Goal: Complete application form

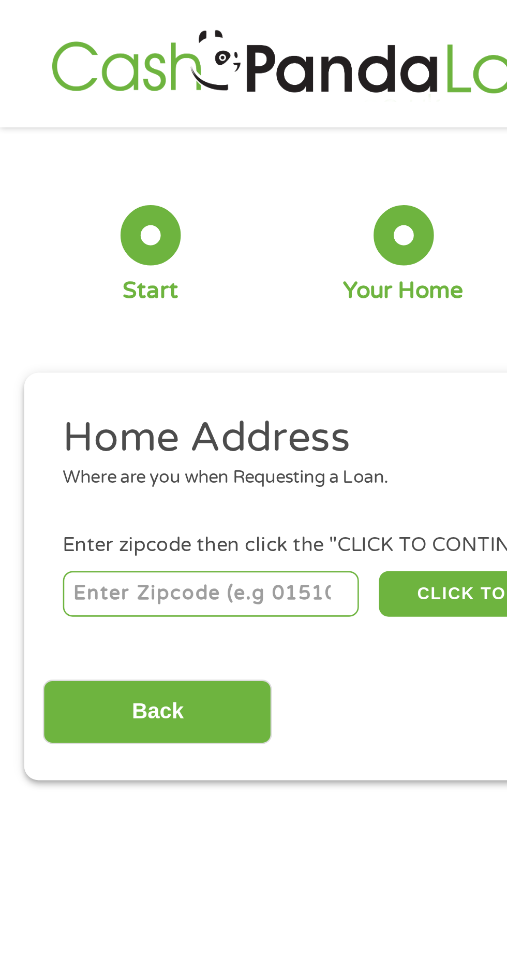
click at [48, 231] on input "number" at bounding box center [81, 230] width 115 height 18
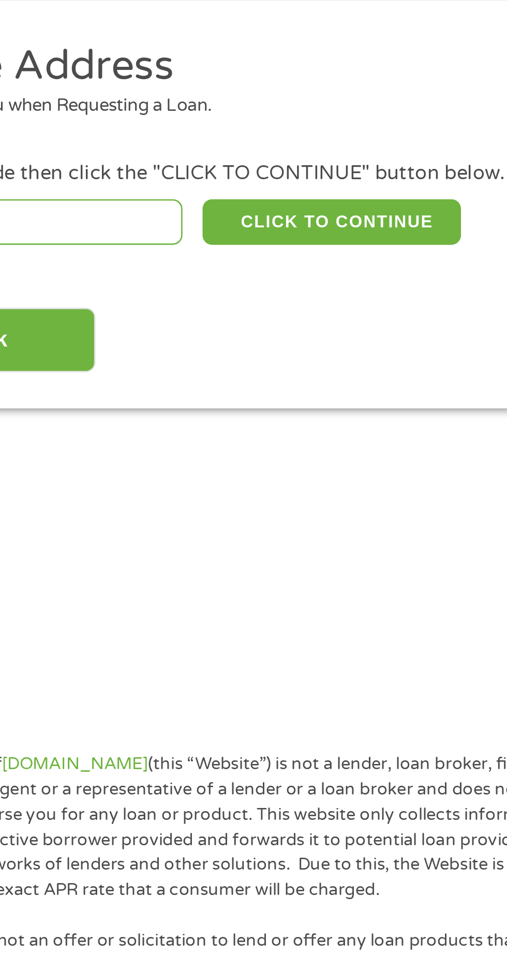
type input "95407"
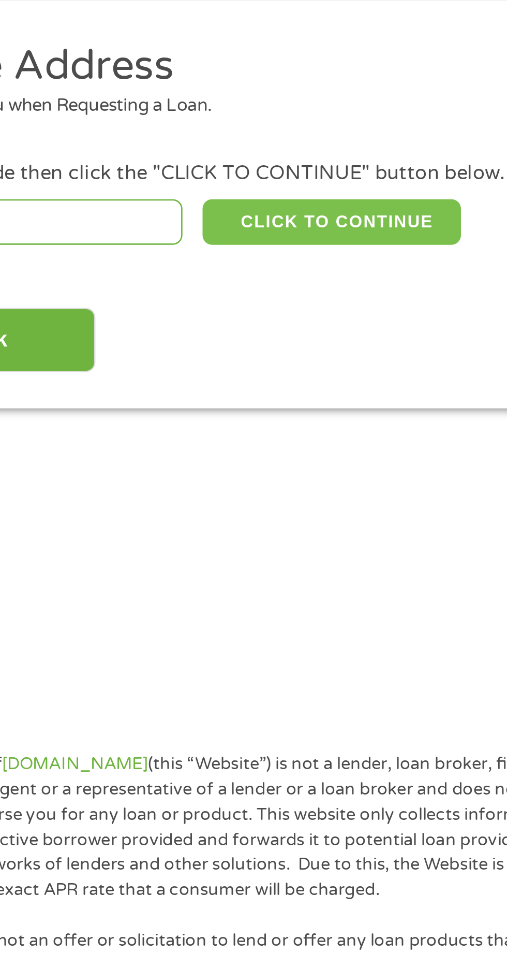
click at [191, 229] on button "CLICK TO CONTINUE" at bounding box center [197, 230] width 100 height 18
type input "95407"
type input "Santa [PERSON_NAME]"
select select "[US_STATE]"
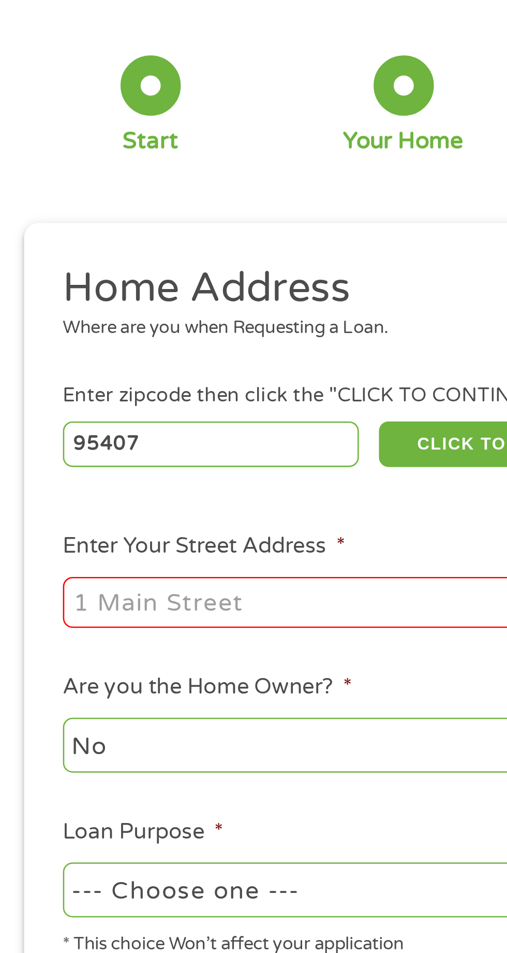
click at [54, 291] on input "Enter Your Street Address *" at bounding box center [135, 291] width 222 height 20
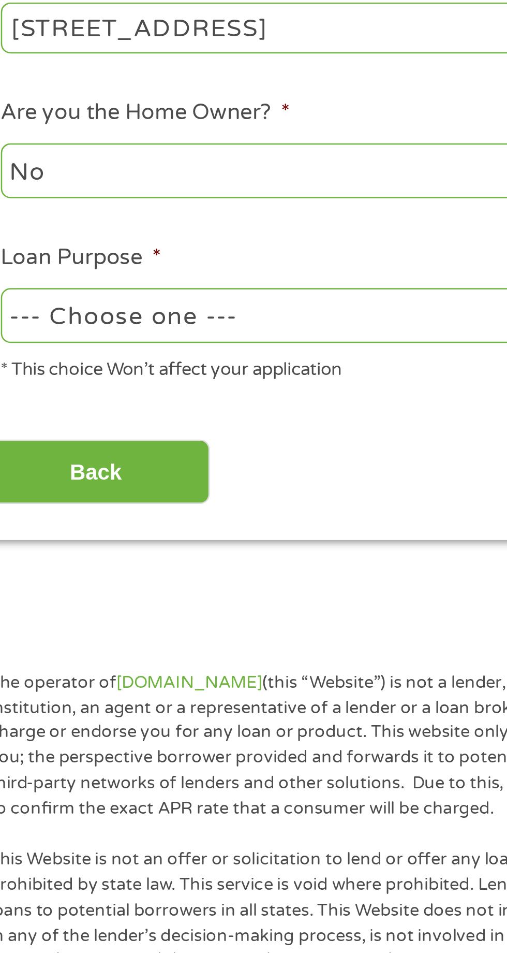
click at [81, 350] on select "No Yes" at bounding box center [135, 345] width 222 height 21
click at [157, 295] on input "[STREET_ADDRESS]" at bounding box center [135, 291] width 222 height 20
type input "[STREET_ADDRESS]"
click at [68, 340] on select "No Yes" at bounding box center [135, 345] width 222 height 21
click at [24, 337] on select "No Yes" at bounding box center [135, 345] width 222 height 21
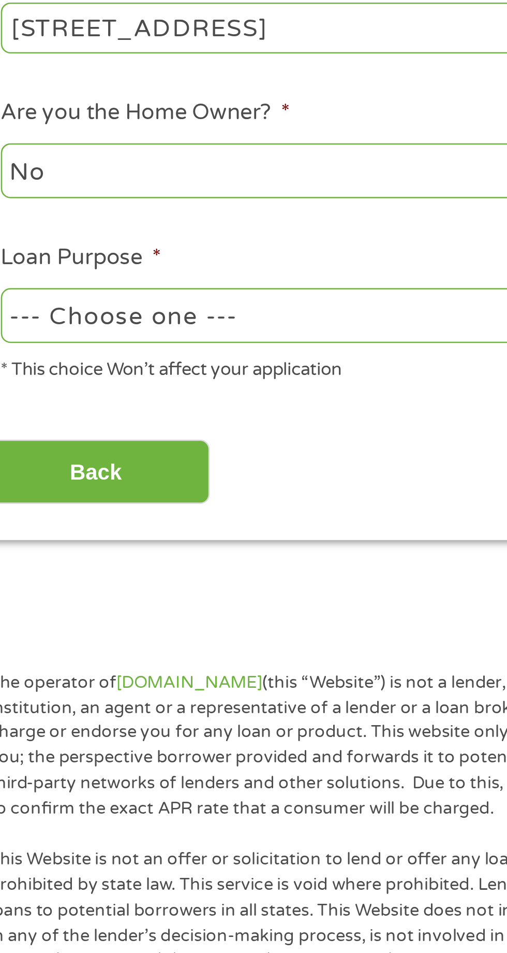
click at [138, 402] on select "--- Choose one --- Pay Bills Debt Consolidation Home Improvement Major Purchase…" at bounding box center [135, 401] width 222 height 21
select select "debtconsolidation"
click at [24, 392] on select "--- Choose one --- Pay Bills Debt Consolidation Home Improvement Major Purchase…" at bounding box center [135, 401] width 222 height 21
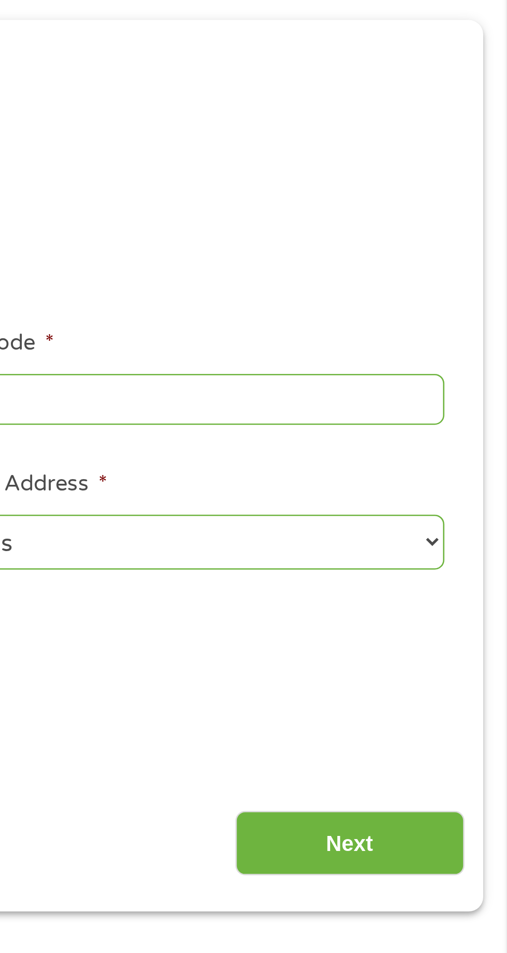
click at [457, 453] on input "Next" at bounding box center [446, 461] width 89 height 25
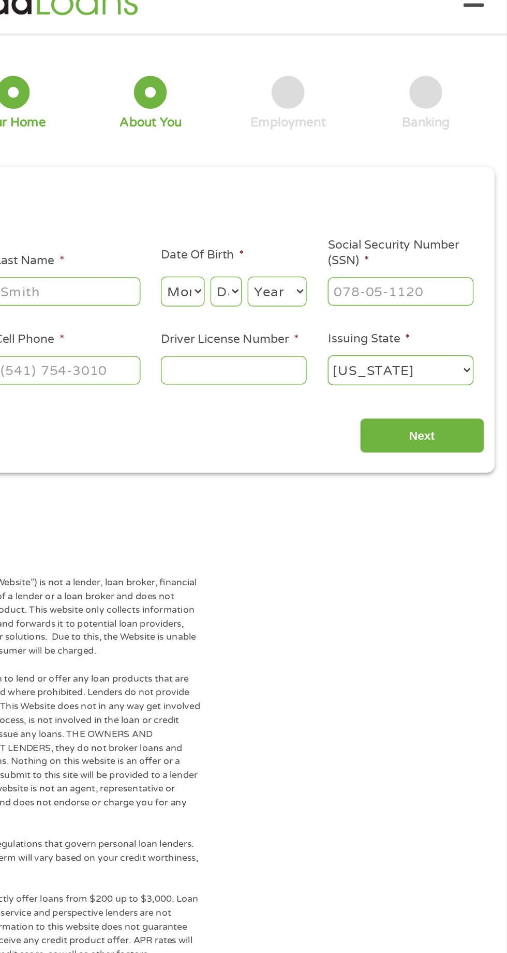
scroll to position [7, 0]
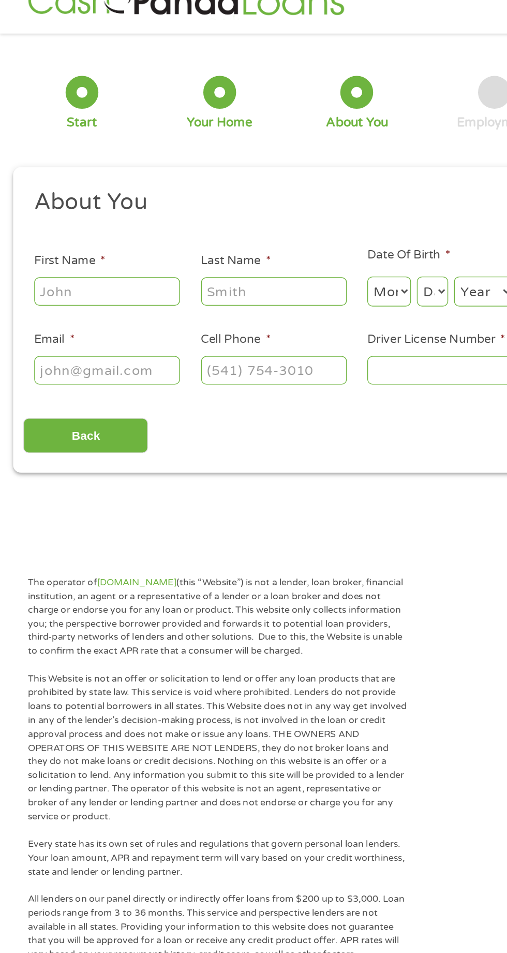
click at [65, 224] on input "First Name *" at bounding box center [76, 225] width 104 height 20
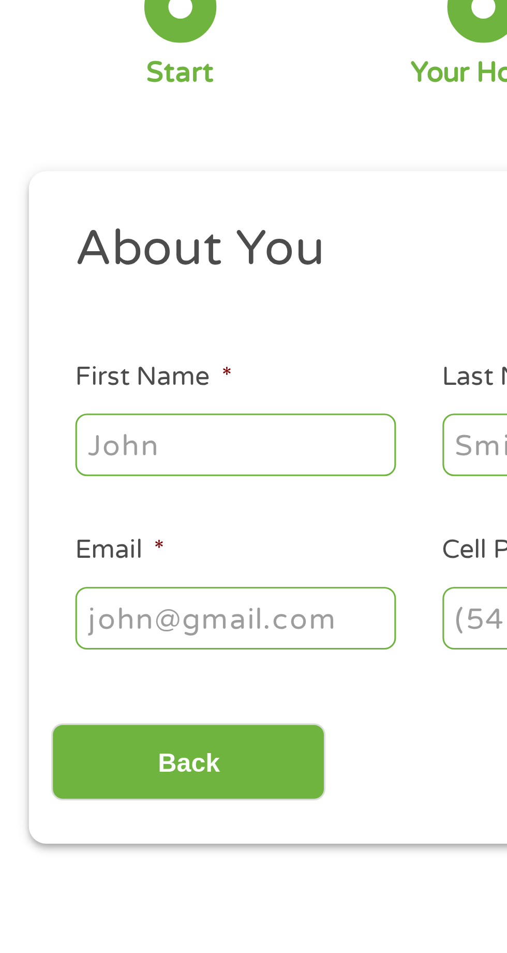
type input "[PERSON_NAME]"
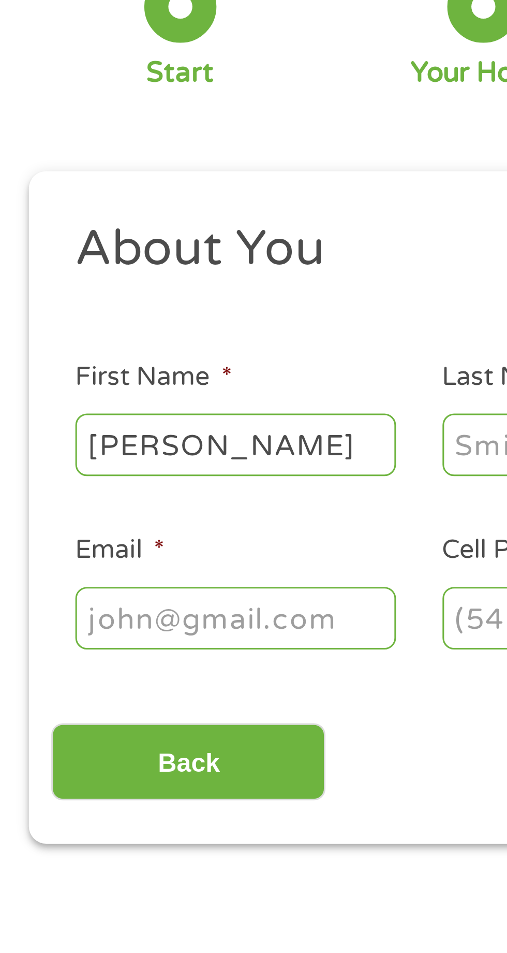
type input "E [PERSON_NAME]"
type input "[EMAIL_ADDRESS][DOMAIN_NAME]"
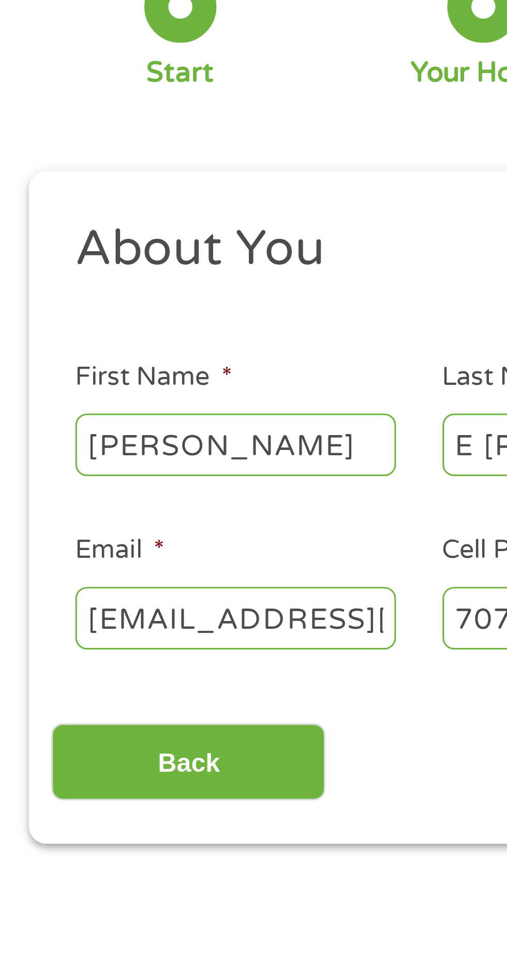
type input "[PHONE_NUMBER]"
click at [114, 282] on input "[EMAIL_ADDRESS][DOMAIN_NAME]" at bounding box center [76, 281] width 104 height 20
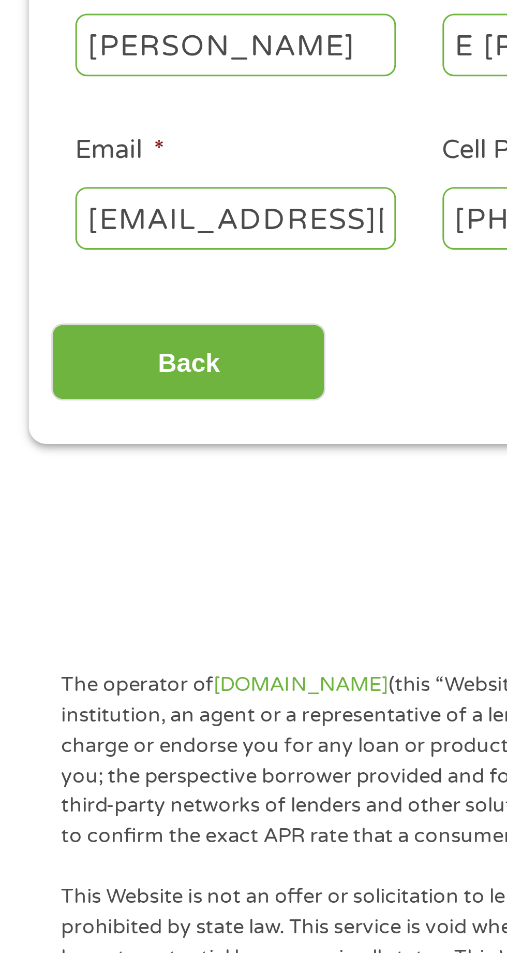
click at [111, 284] on input "[EMAIL_ADDRESS][DOMAIN_NAME]" at bounding box center [76, 281] width 104 height 20
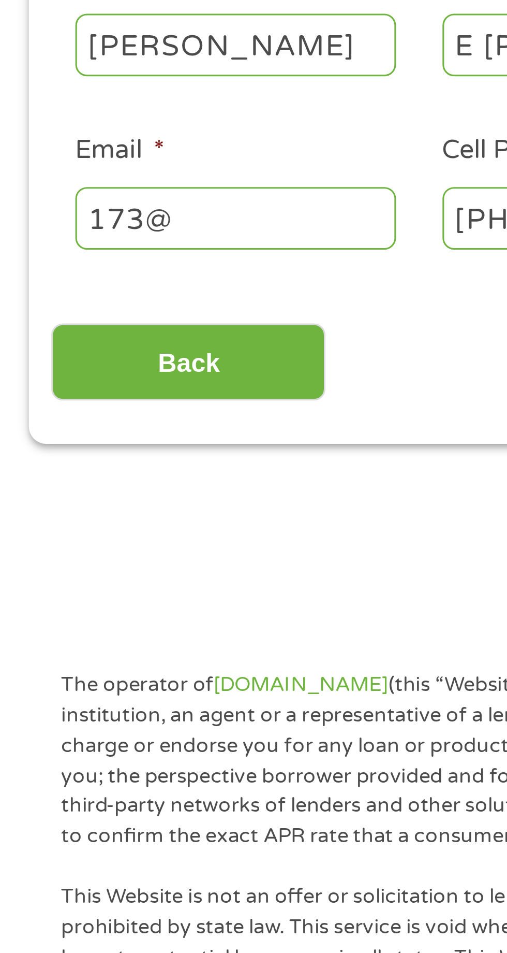
type input "173"
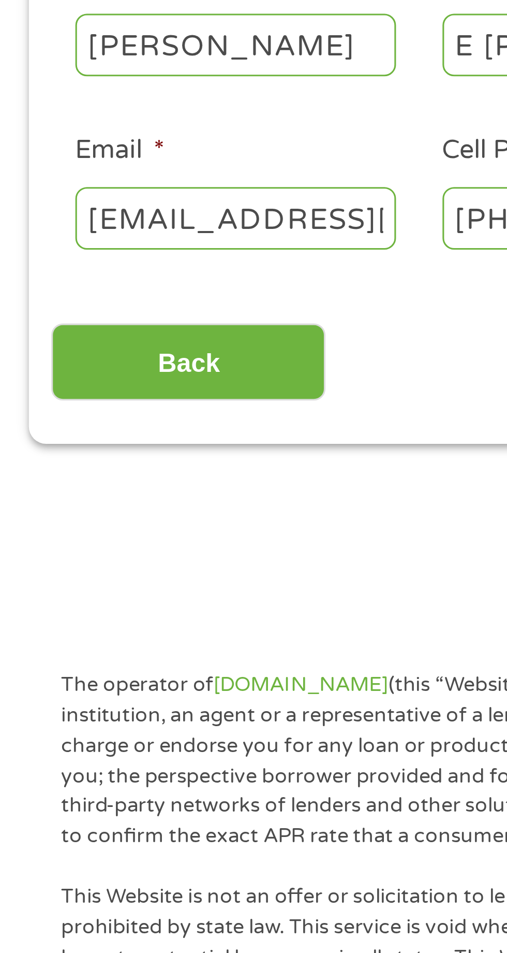
scroll to position [0, 82]
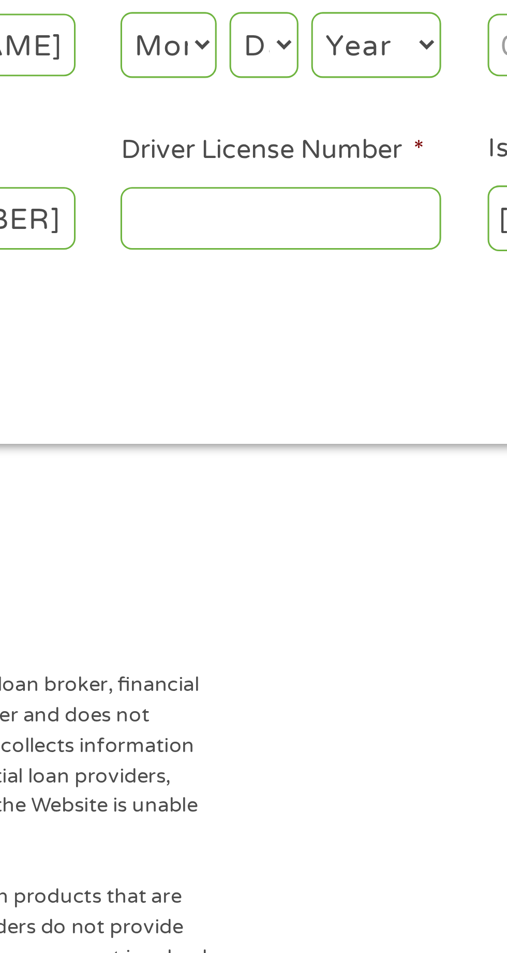
type input "[EMAIL_ADDRESS][DOMAIN_NAME]"
click at [279, 286] on input "Driver License Number *" at bounding box center [313, 281] width 104 height 20
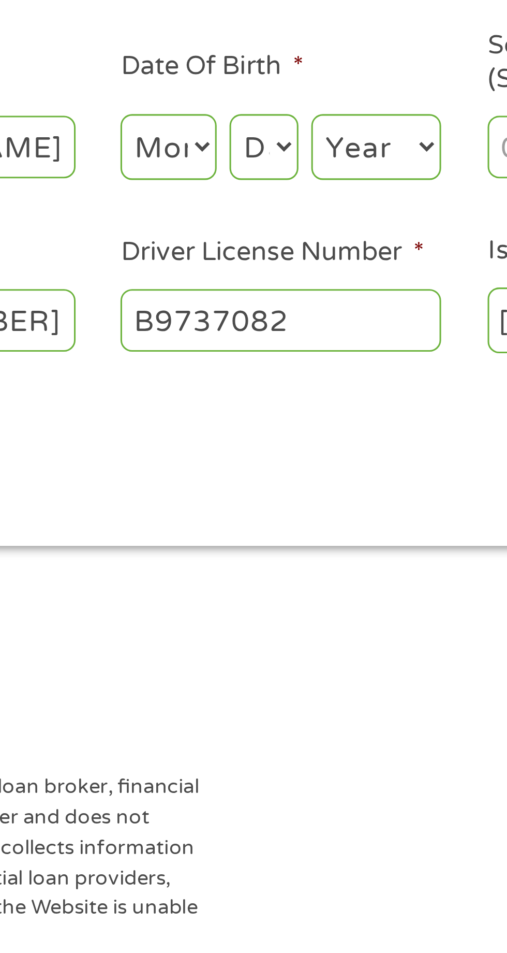
type input "B9737082"
click at [282, 227] on select "Month 1 2 3 4 5 6 7 8 9 10 11 12" at bounding box center [276, 225] width 31 height 21
select select "6"
click at [261, 215] on select "Month 1 2 3 4 5 6 7 8 9 10 11 12" at bounding box center [276, 225] width 31 height 21
click at [308, 226] on select "Day 1 2 3 4 5 6 7 8 9 10 11 12 13 14 15 16 17 18 19 20 21 22 23 24 25 26 27 28 …" at bounding box center [307, 225] width 22 height 21
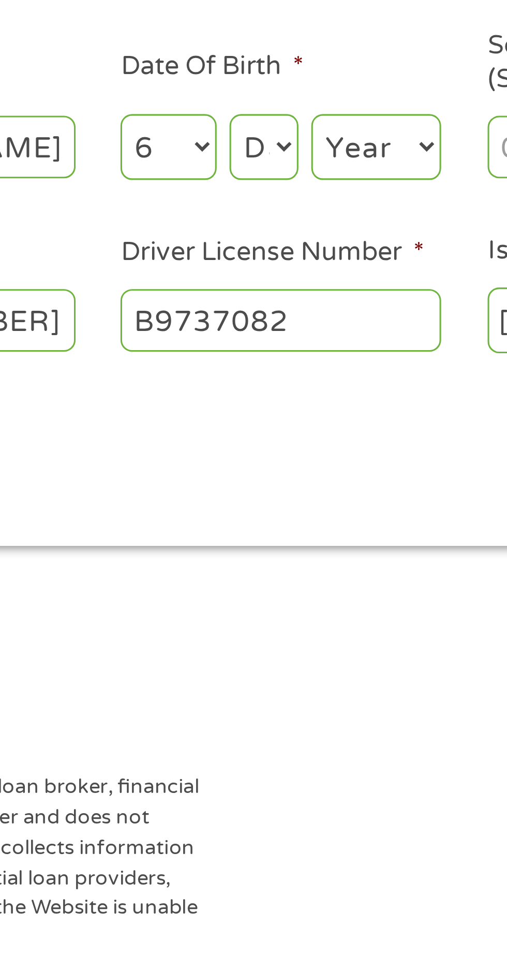
select select "12"
click at [296, 215] on select "Day 1 2 3 4 5 6 7 8 9 10 11 12 13 14 15 16 17 18 19 20 21 22 23 24 25 26 27 28 …" at bounding box center [307, 225] width 22 height 21
click at [344, 223] on select "Year [DATE] 2006 2005 2004 2003 2002 2001 2000 1999 1998 1997 1996 1995 1994 19…" at bounding box center [344, 225] width 42 height 21
select select "1978"
click at [323, 215] on select "Year [DATE] 2006 2005 2004 2003 2002 2001 2000 1999 1998 1997 1996 1995 1994 19…" at bounding box center [344, 225] width 42 height 21
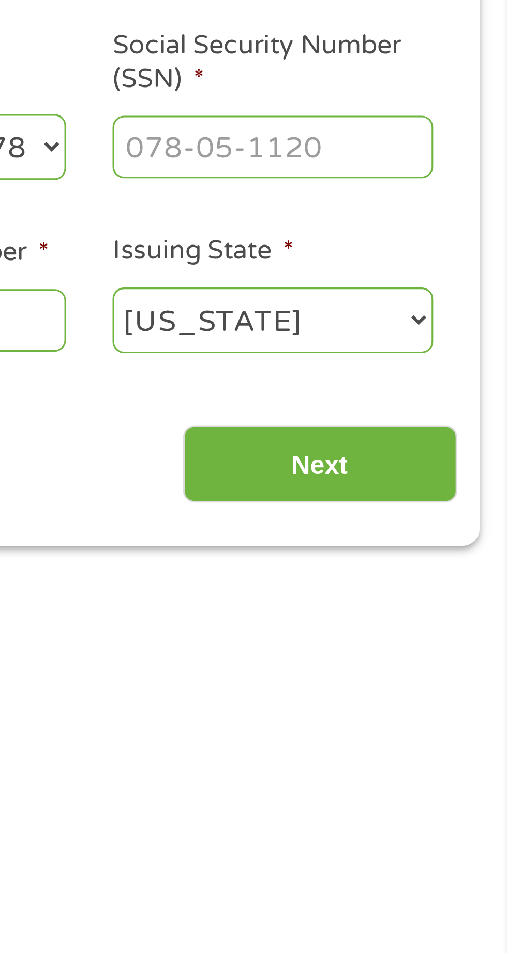
scroll to position [7, 0]
click at [404, 221] on input "Social Security Number (SSN) *" at bounding box center [432, 225] width 104 height 20
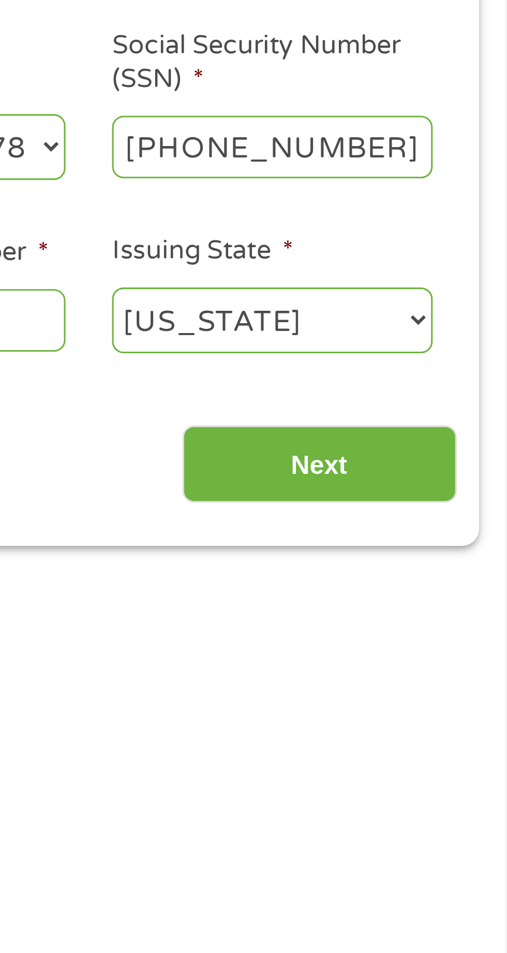
type input "558-53-2232"
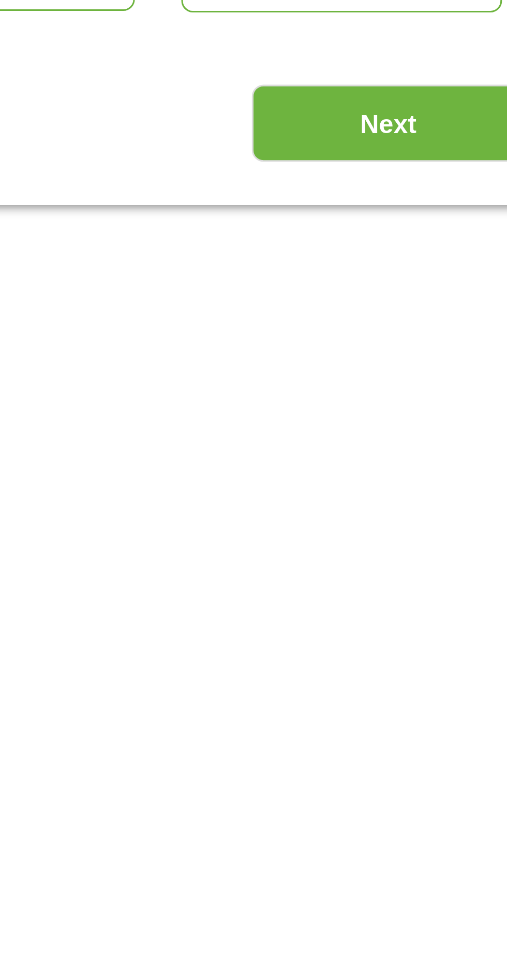
click at [434, 325] on input "Next" at bounding box center [446, 327] width 89 height 25
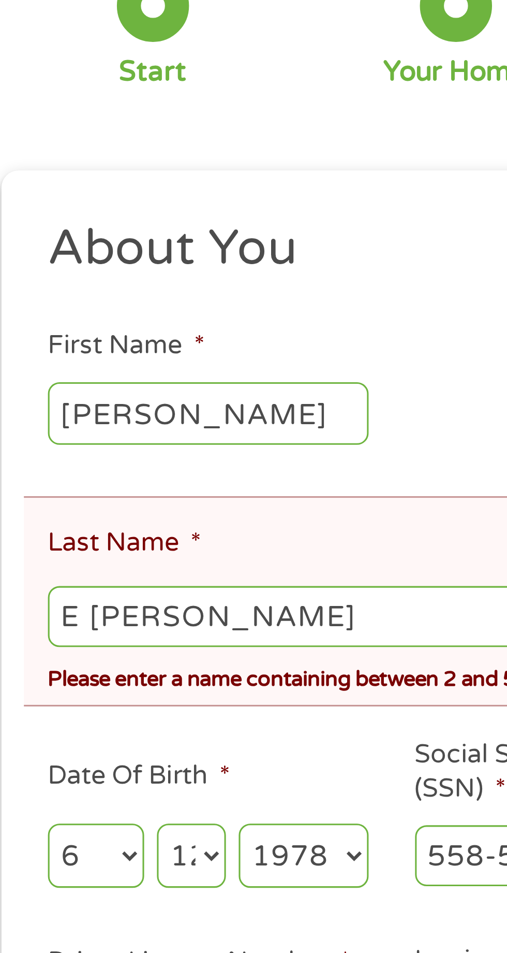
scroll to position [9, 0]
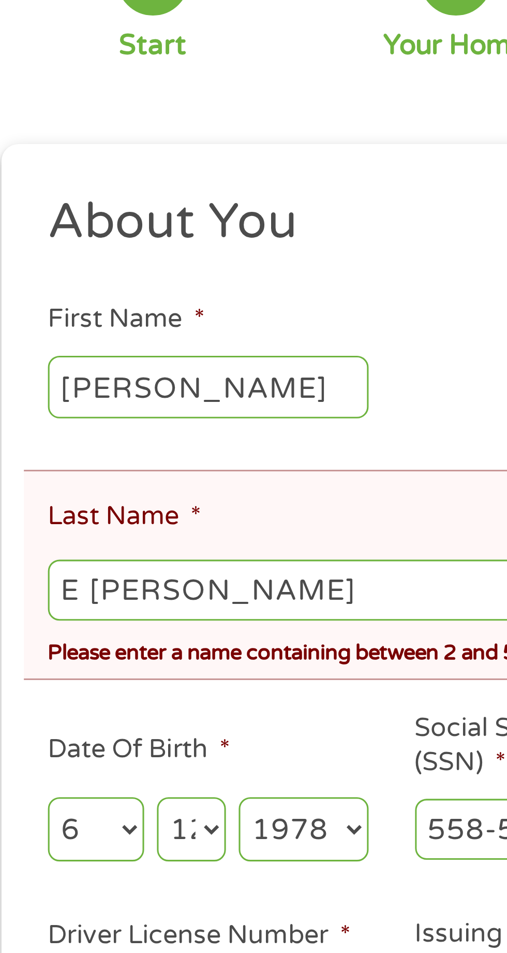
click at [36, 319] on input "E [PERSON_NAME]" at bounding box center [253, 318] width 459 height 20
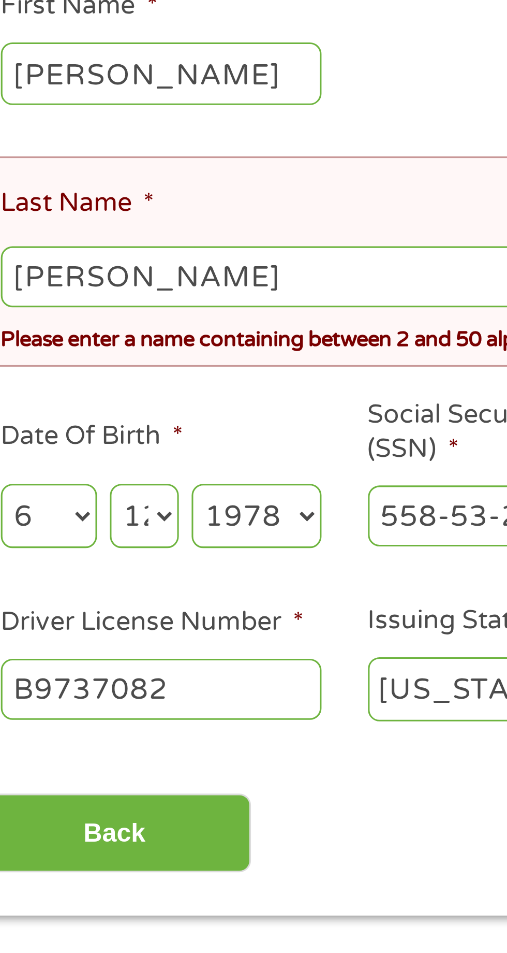
type input "[PERSON_NAME]"
click at [101, 348] on ul "About You This field is hidden when viewing the form Title * --- Choose one ---…" at bounding box center [254, 330] width 474 height 282
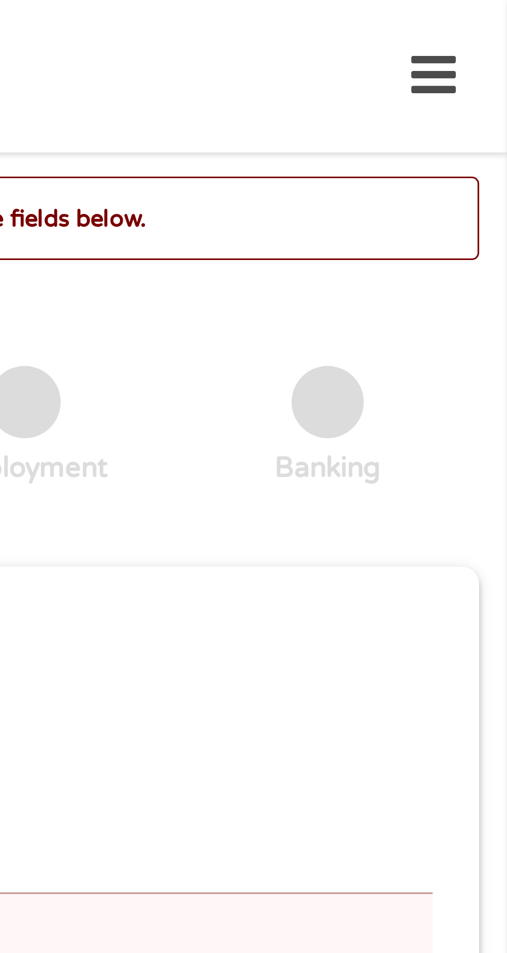
scroll to position [0, 0]
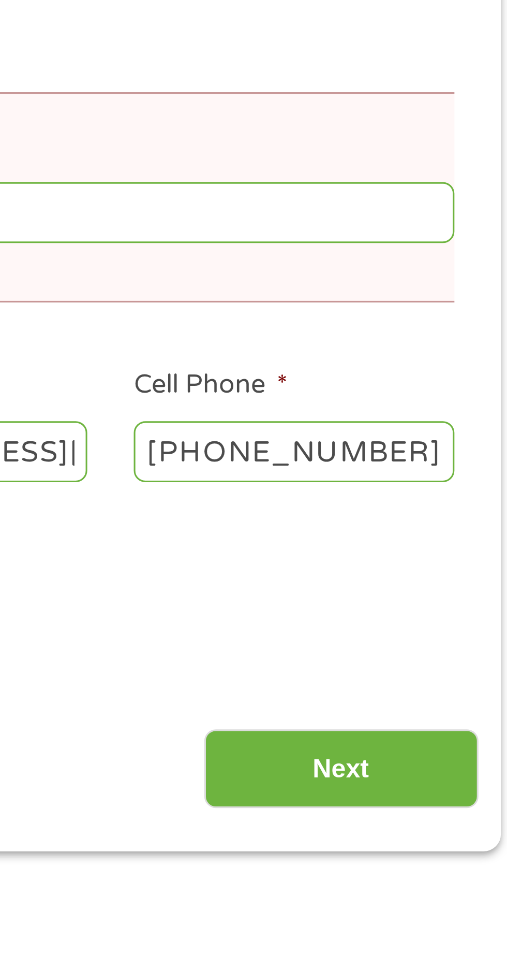
click at [441, 500] on input "Next" at bounding box center [446, 505] width 89 height 25
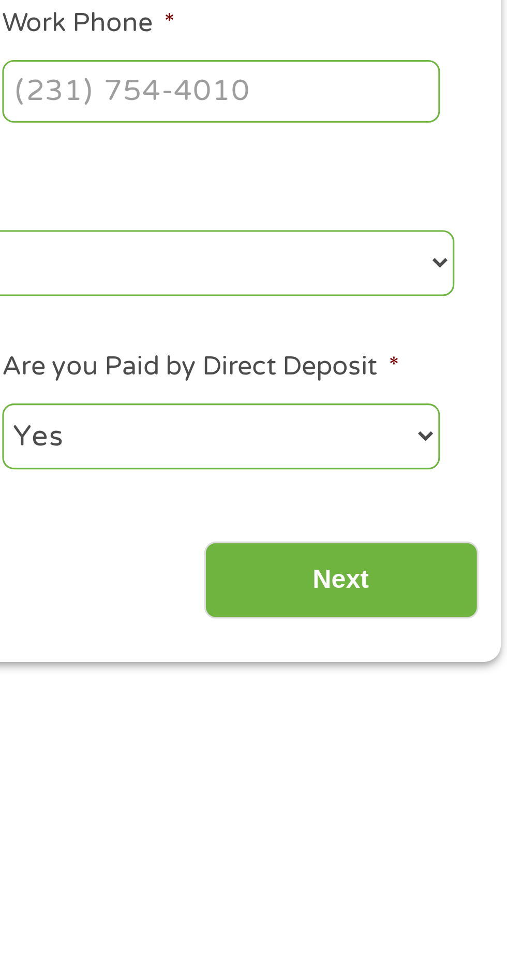
scroll to position [4, 4]
click at [429, 443] on input "Next" at bounding box center [446, 445] width 89 height 25
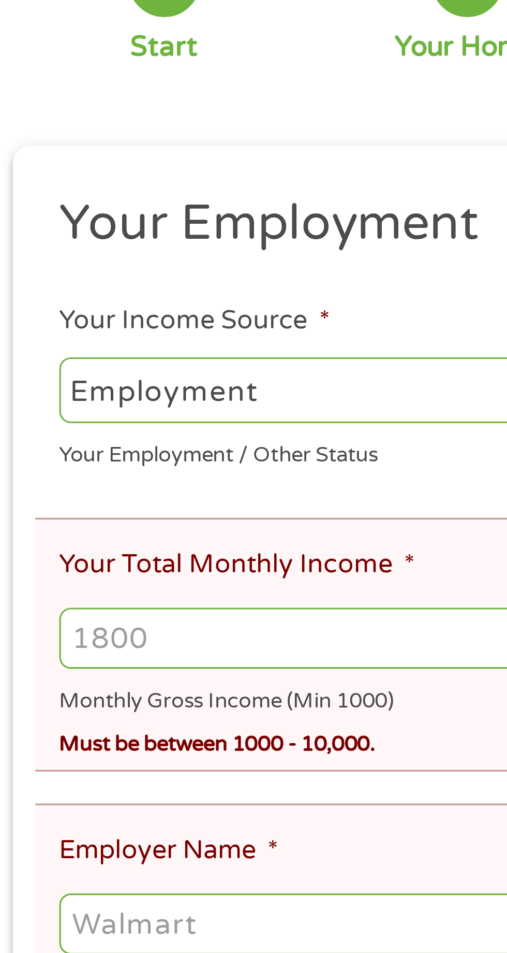
scroll to position [1, 0]
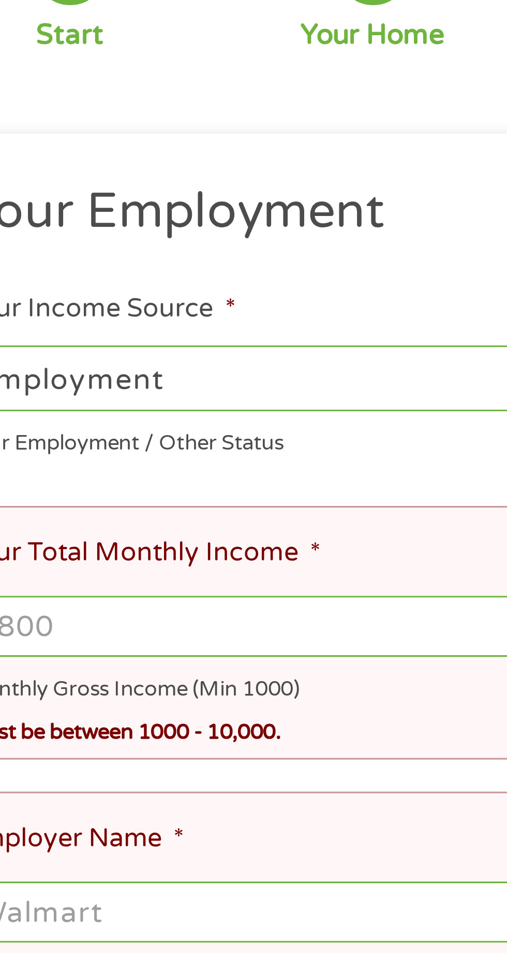
click at [111, 254] on select "--- Choose one --- Employment [DEMOGRAPHIC_DATA] Benefits" at bounding box center [135, 261] width 222 height 21
click at [24, 251] on select "--- Choose one --- Employment [DEMOGRAPHIC_DATA] Benefits" at bounding box center [135, 261] width 222 height 21
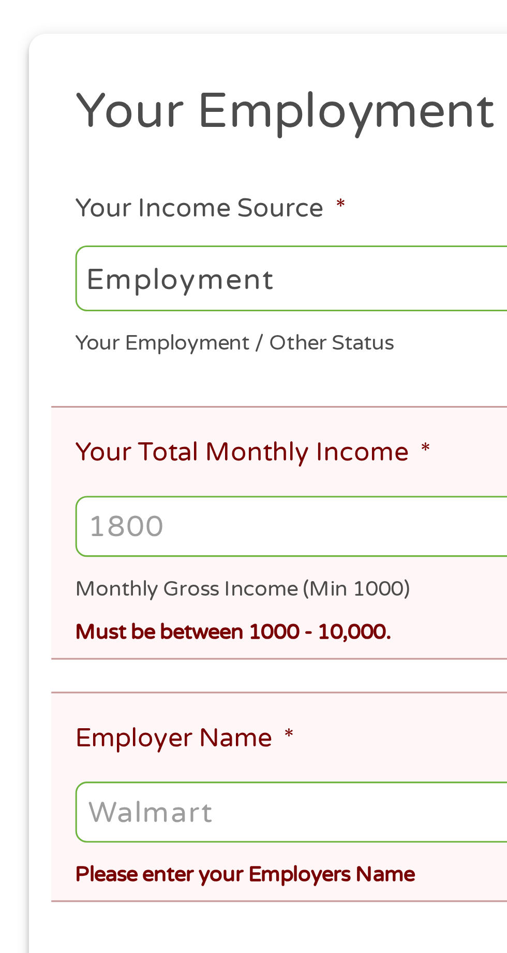
scroll to position [2, 0]
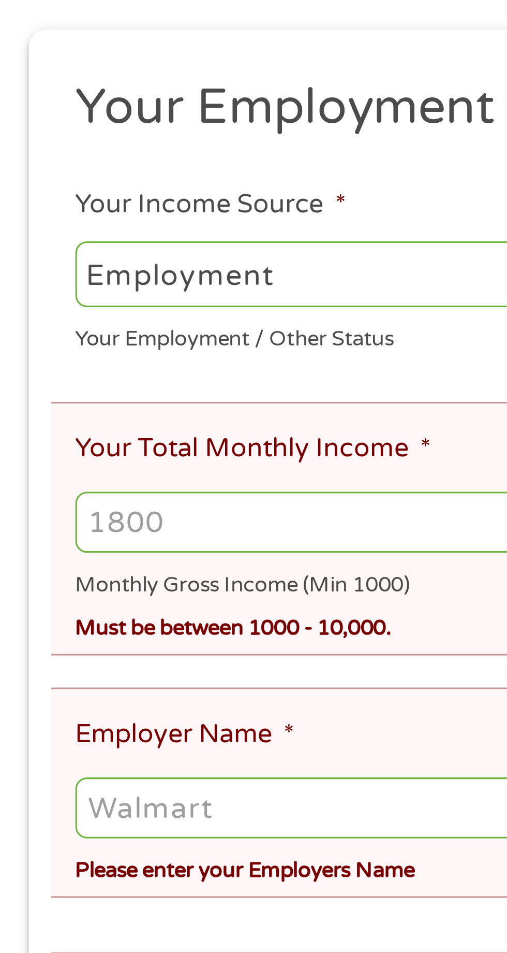
click at [49, 336] on input "Your Total Monthly Income *" at bounding box center [253, 340] width 459 height 20
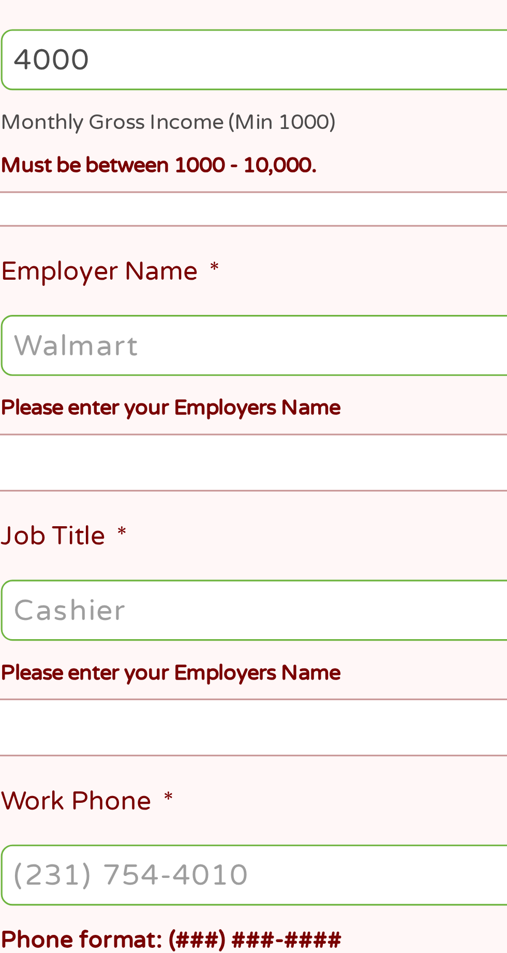
type input "4000"
click at [47, 430] on input "Employer Name *" at bounding box center [253, 433] width 459 height 20
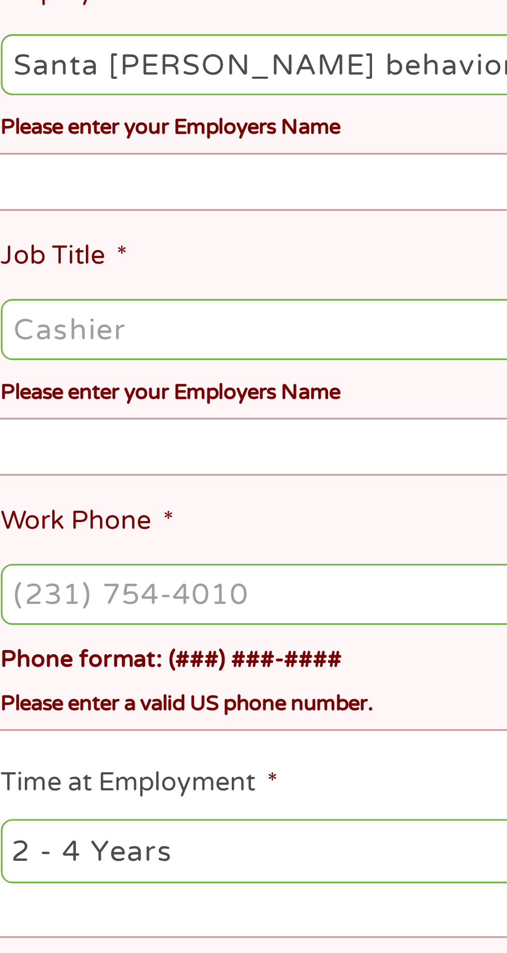
type input "Santa [PERSON_NAME] behavioral health"
click at [48, 508] on input "Job Title *" at bounding box center [253, 518] width 459 height 20
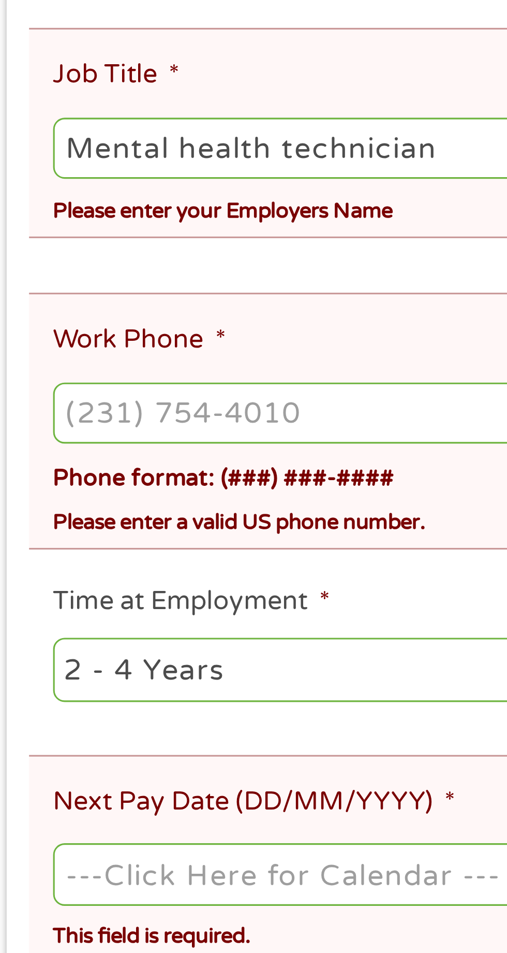
type input "Mental health technician"
click at [37, 593] on input "Work Phone *" at bounding box center [253, 603] width 459 height 20
type input "[PHONE_NUMBER]"
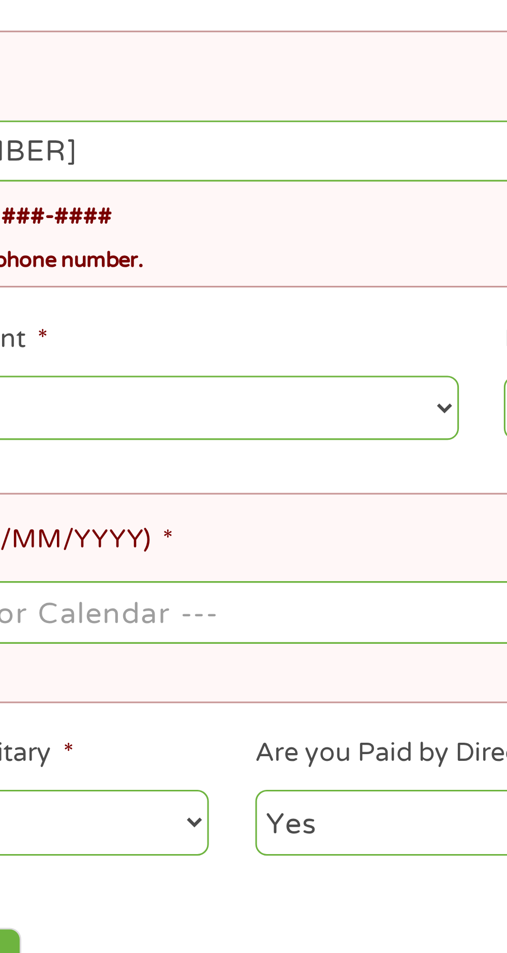
click at [129, 676] on select "--- Choose one --- 1 Year or less 1 - 2 Years 2 - 4 Years Over 4 Years" at bounding box center [135, 686] width 222 height 21
select select "24months"
click at [24, 676] on select "--- Choose one --- 1 Year or less 1 - 2 Years 2 - 4 Years Over 4 Years" at bounding box center [135, 686] width 222 height 21
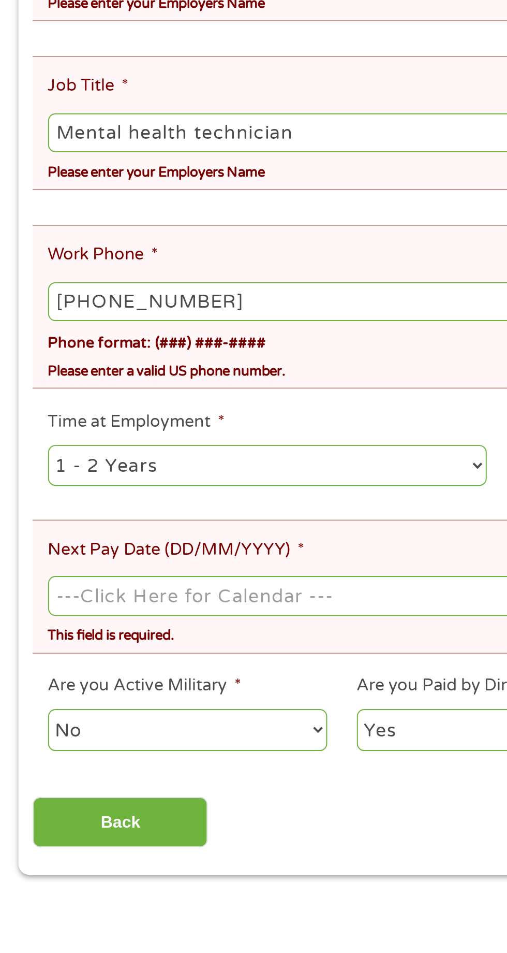
click at [72, 742] on input "Next Pay Date (DD/MM/YYYY) *" at bounding box center [253, 752] width 459 height 20
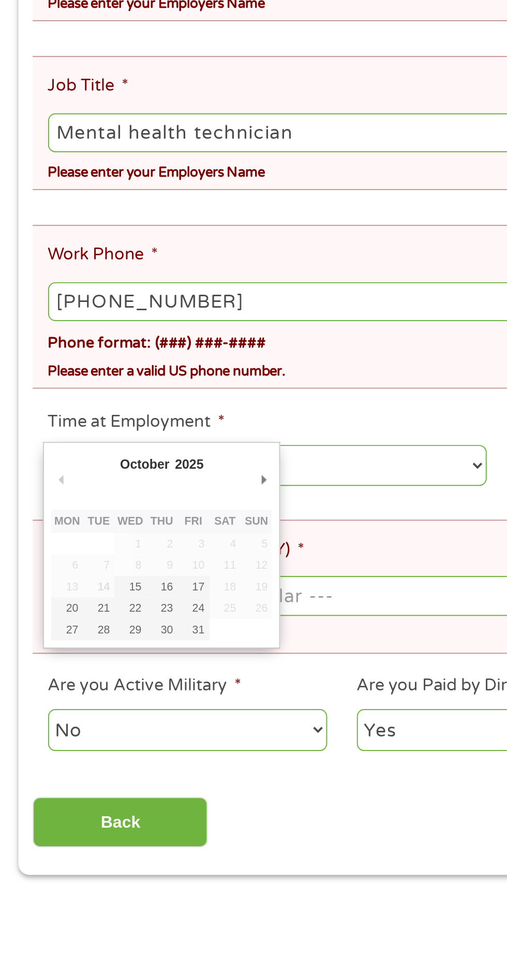
type input "[DATE]"
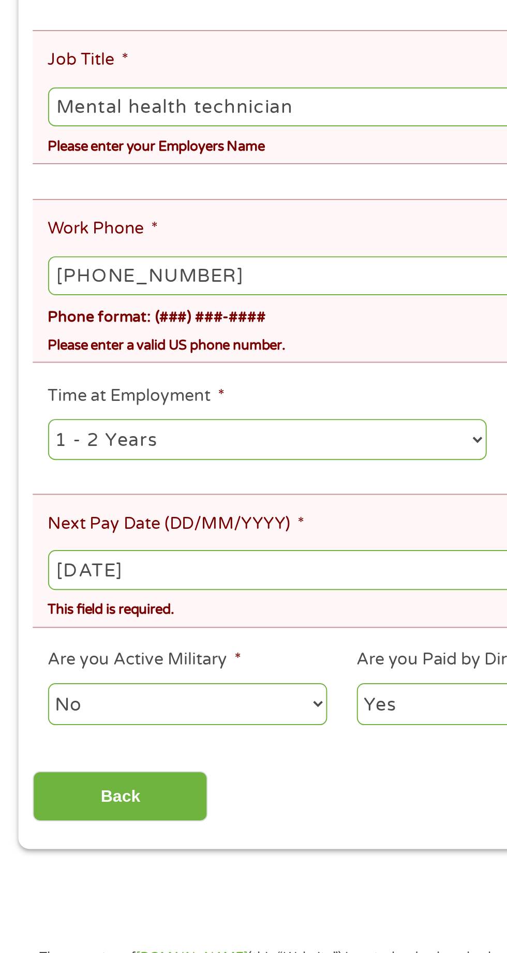
click at [80, 809] on select "No Yes" at bounding box center [94, 819] width 141 height 21
click at [24, 809] on select "No Yes" at bounding box center [94, 819] width 141 height 21
click at [47, 854] on input "Back" at bounding box center [61, 866] width 89 height 25
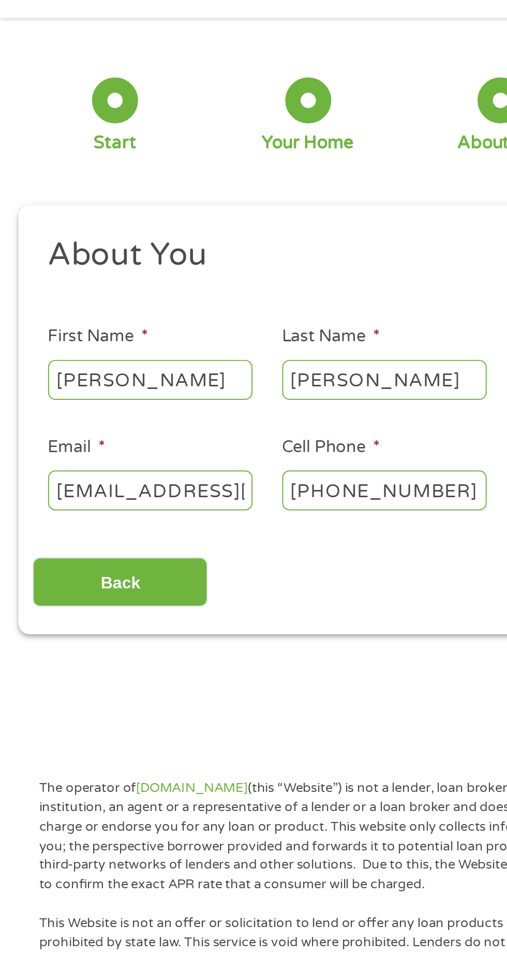
scroll to position [5, 0]
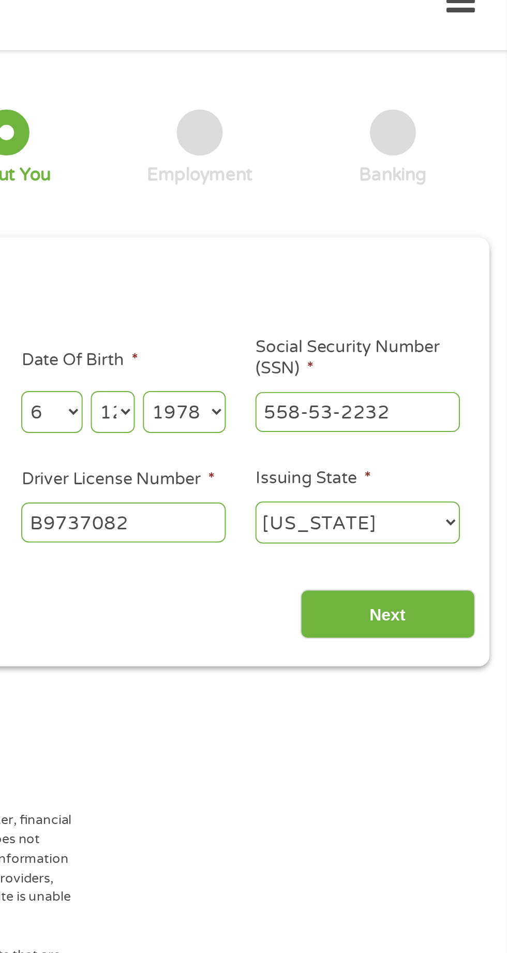
click at [429, 317] on input "Next" at bounding box center [446, 329] width 89 height 25
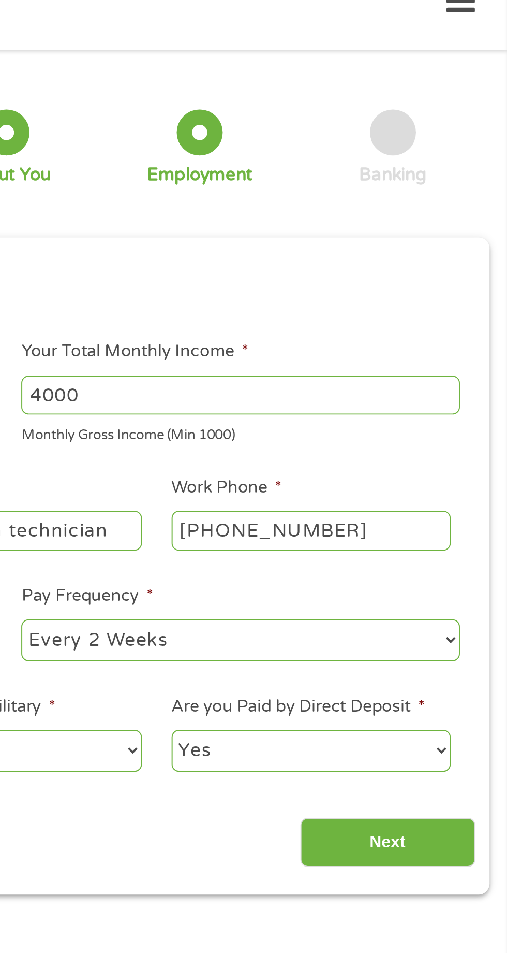
click at [446, 452] on input "Next" at bounding box center [446, 445] width 89 height 25
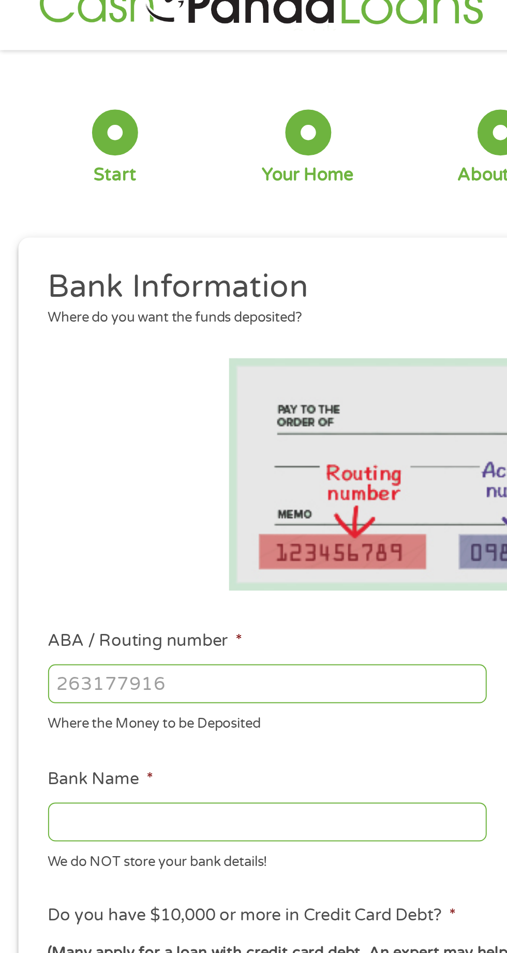
click at [41, 367] on input "ABA / Routing number *" at bounding box center [135, 365] width 222 height 20
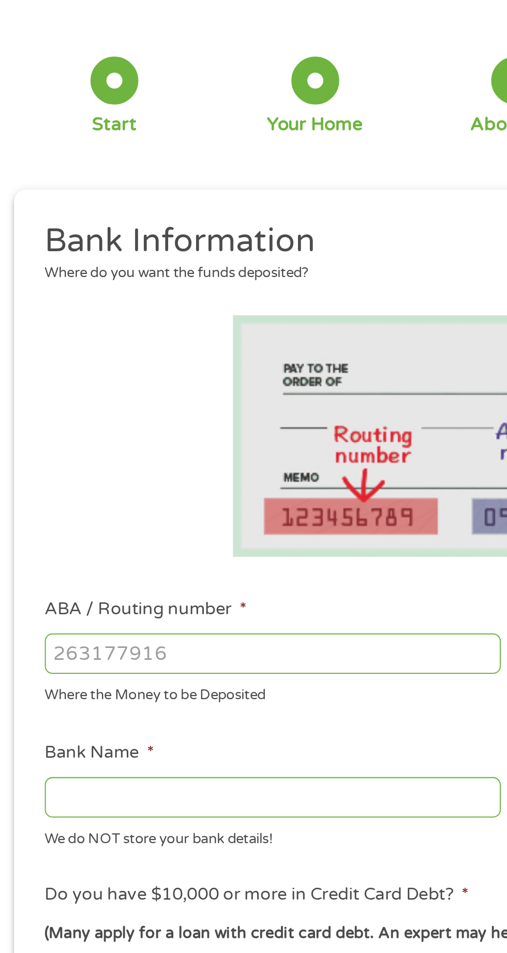
scroll to position [5, 0]
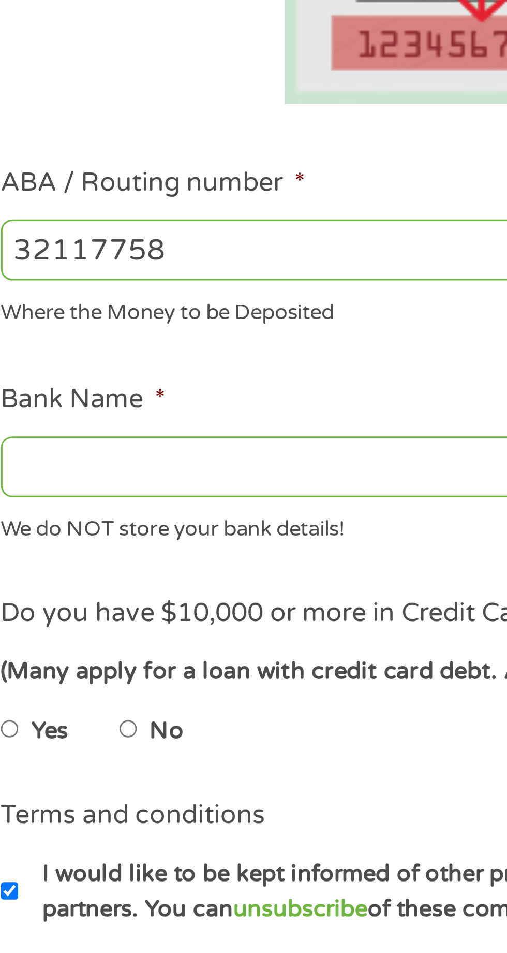
type input "321177586"
type input "REDWOOD CREDIT UNION"
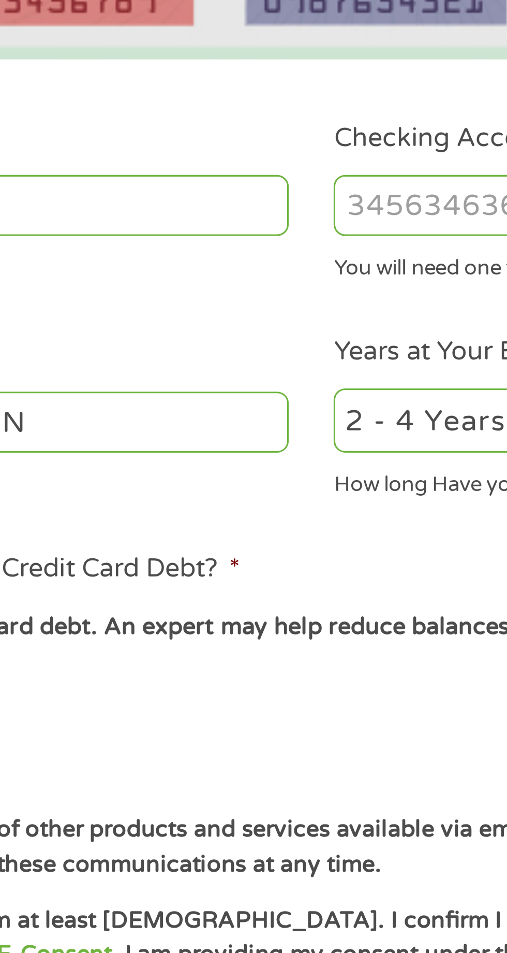
type input "321177586"
click at [274, 369] on input "Checking Account Number *" at bounding box center [372, 365] width 222 height 20
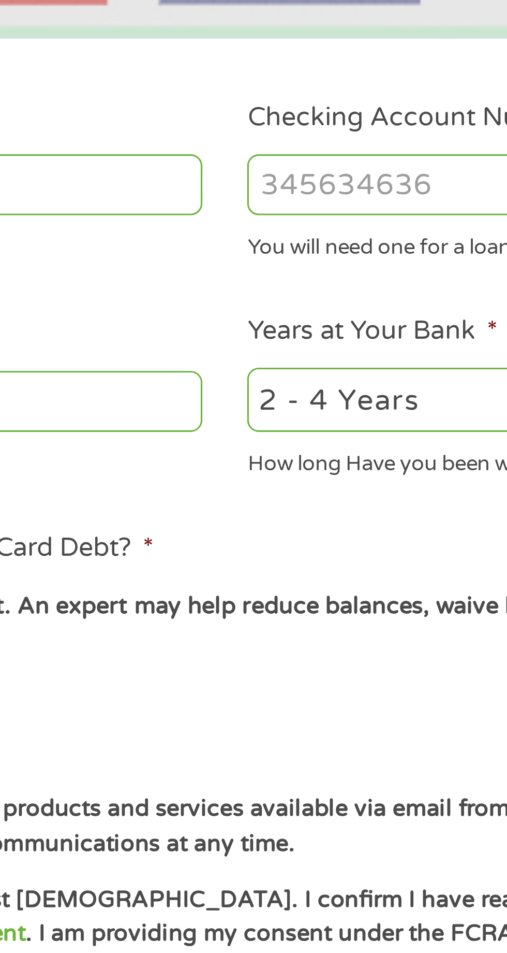
click at [283, 359] on input "Checking Account Number *" at bounding box center [372, 365] width 222 height 20
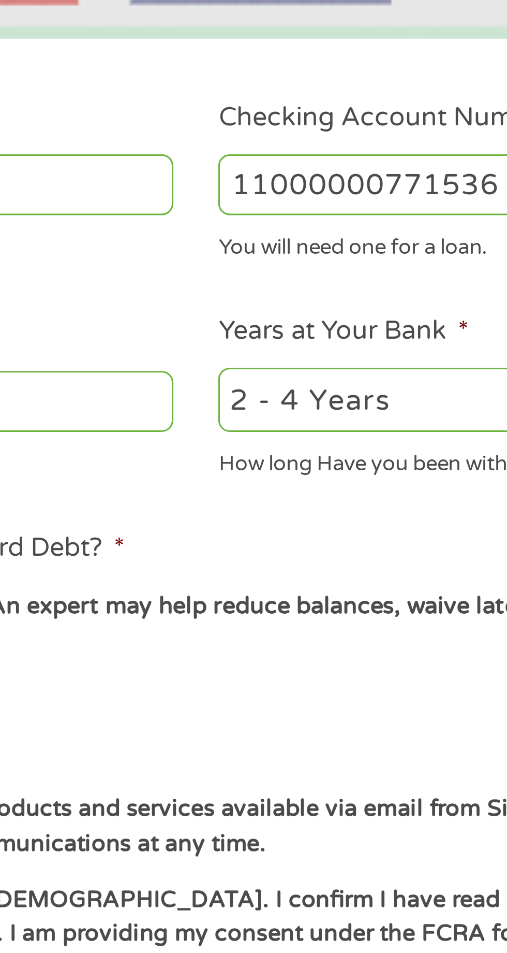
type input "11000000771536"
click at [328, 432] on select "2 - 4 Years 6 - 12 Months 1 - 2 Years Over 4 Years" at bounding box center [372, 434] width 222 height 21
click at [261, 424] on select "2 - 4 Years 6 - 12 Months 1 - 2 Years Over 4 Years" at bounding box center [372, 434] width 222 height 21
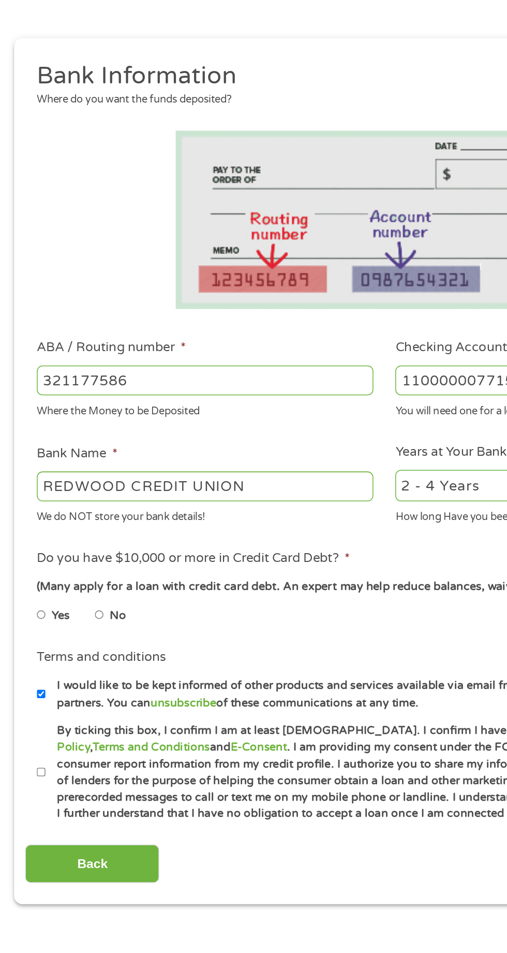
click at [68, 517] on input "No" at bounding box center [66, 520] width 6 height 17
radio input "true"
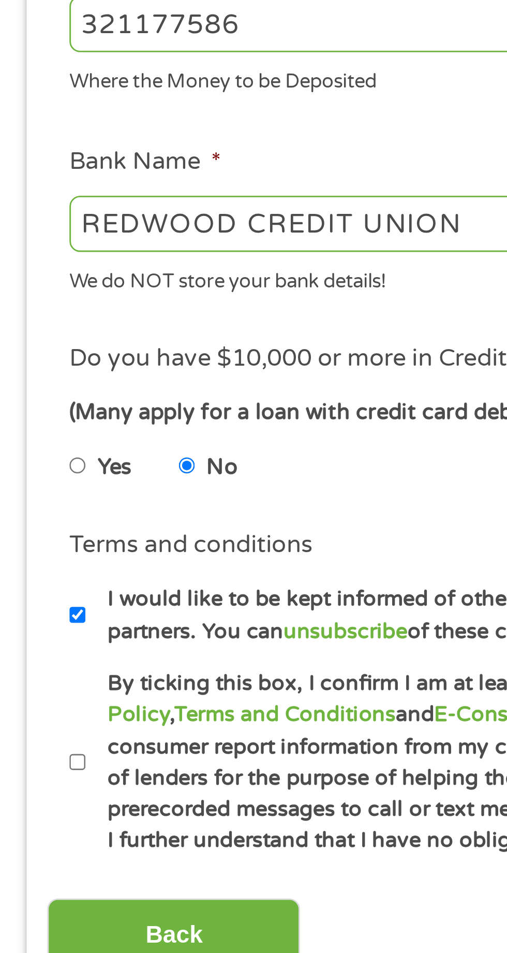
click at [27, 622] on input "By ticking this box, I confirm I am at least [DEMOGRAPHIC_DATA]. I confirm I ha…" at bounding box center [27, 623] width 6 height 17
checkbox input "true"
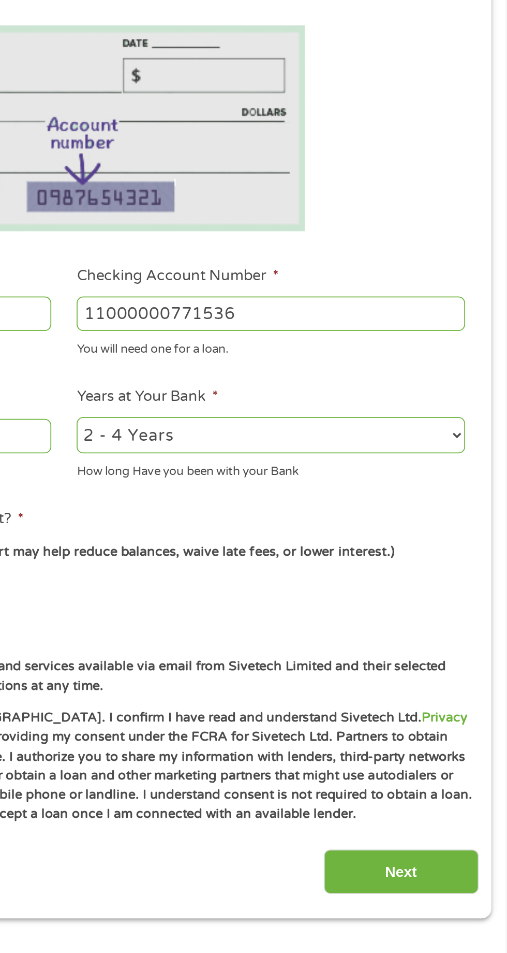
click at [441, 680] on input "Next" at bounding box center [446, 683] width 89 height 25
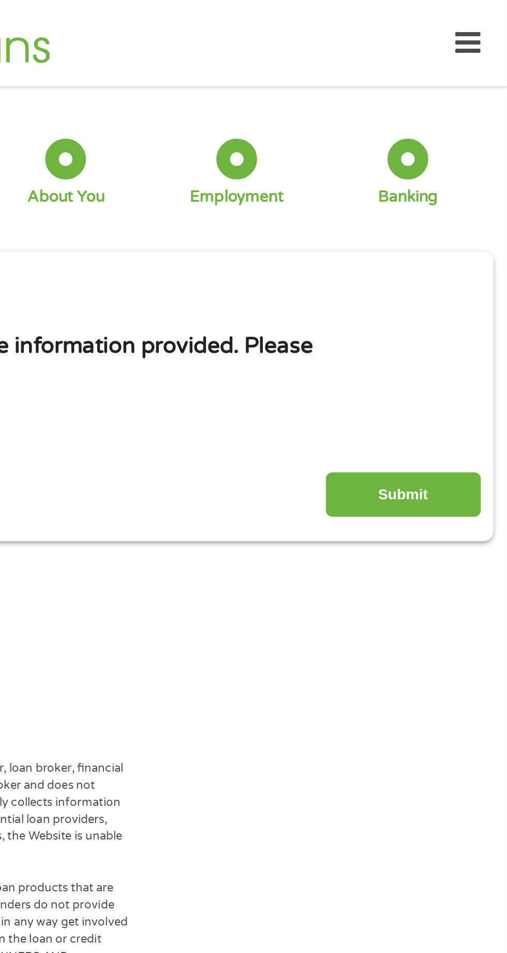
scroll to position [0, 0]
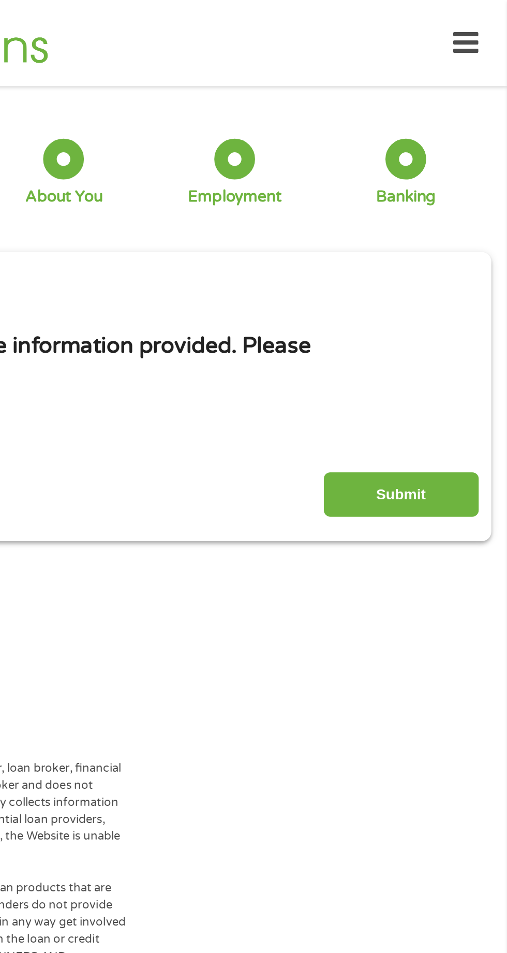
click at [441, 279] on input "Submit" at bounding box center [446, 282] width 89 height 25
